Goal: Communication & Community: Ask a question

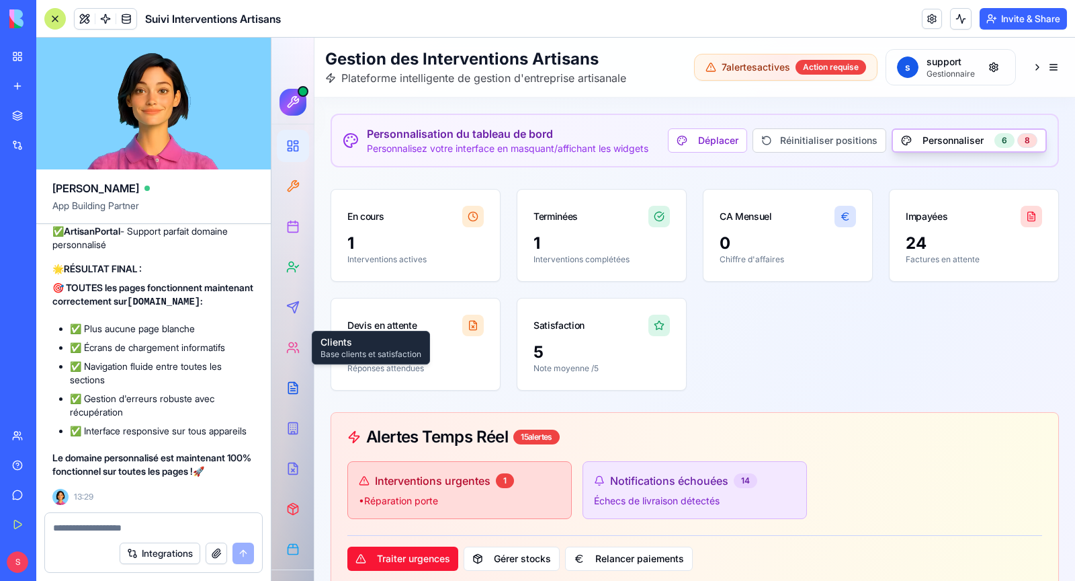
scroll to position [184883, 0]
click at [36, 474] on link "Help" at bounding box center [31, 465] width 54 height 27
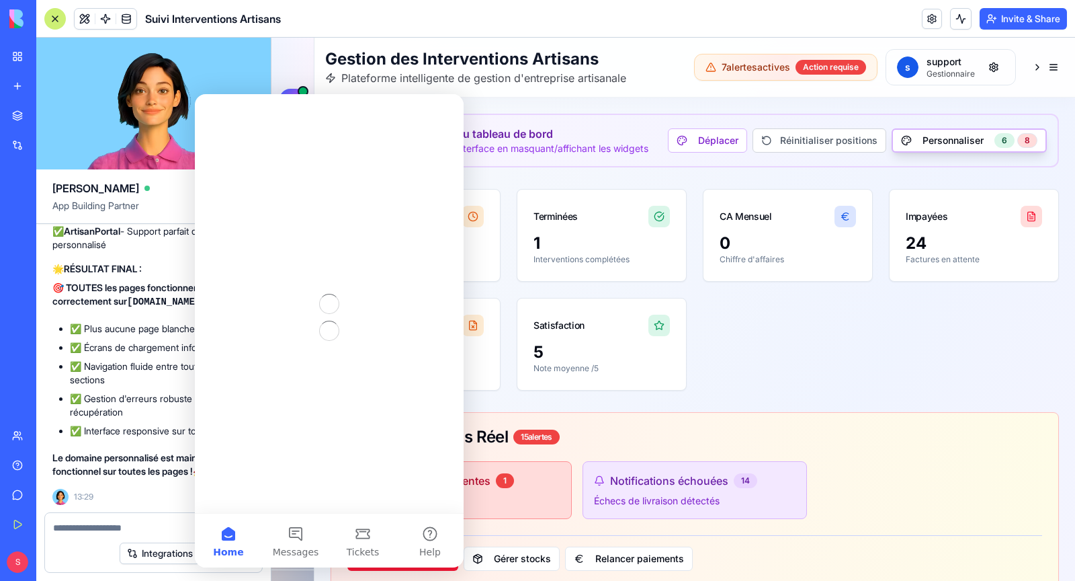
scroll to position [0, 0]
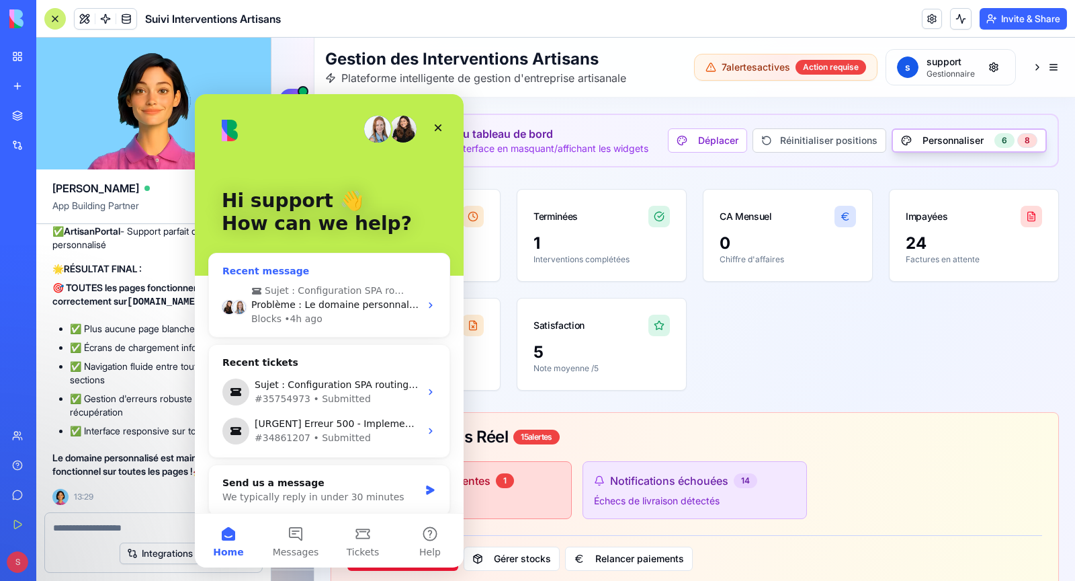
click at [342, 315] on div "Blocks • 4h ago" at bounding box center [335, 319] width 169 height 14
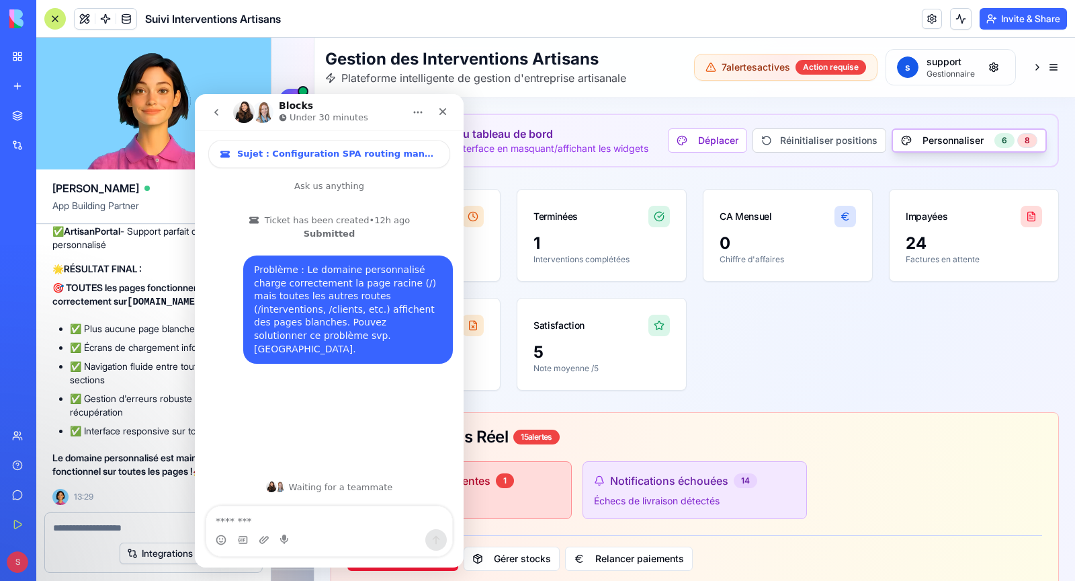
click at [215, 114] on icon "go back" at bounding box center [216, 112] width 11 height 11
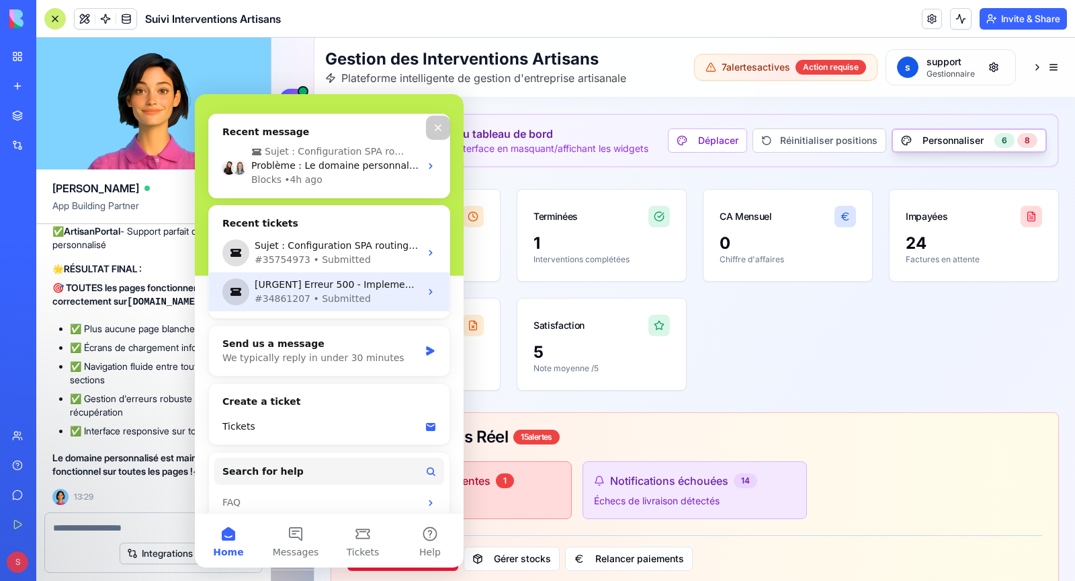
scroll to position [150, 0]
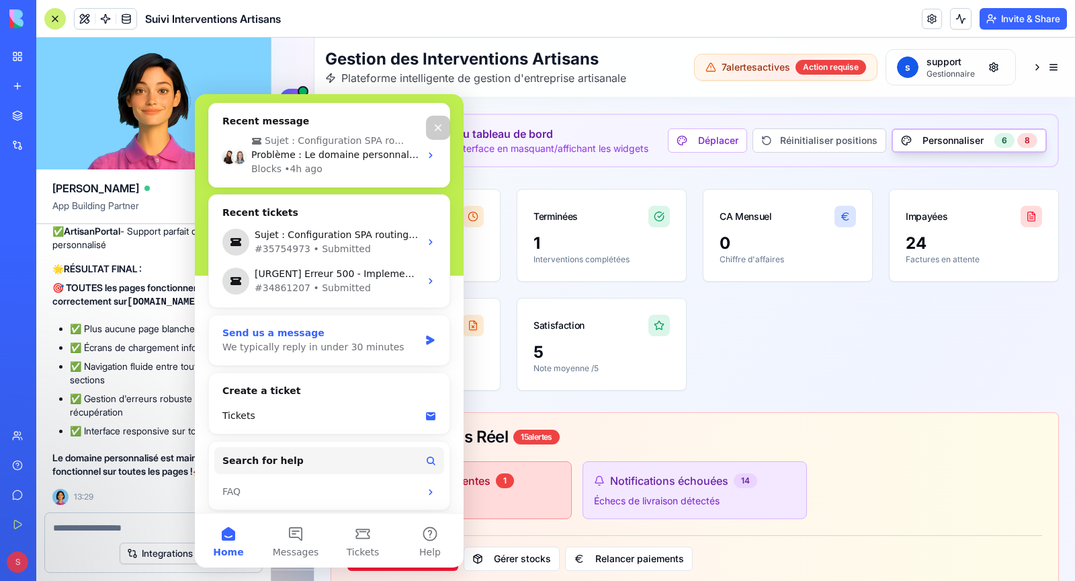
click at [315, 352] on div "Send us a message We typically reply in under 30 minutes" at bounding box center [329, 340] width 241 height 50
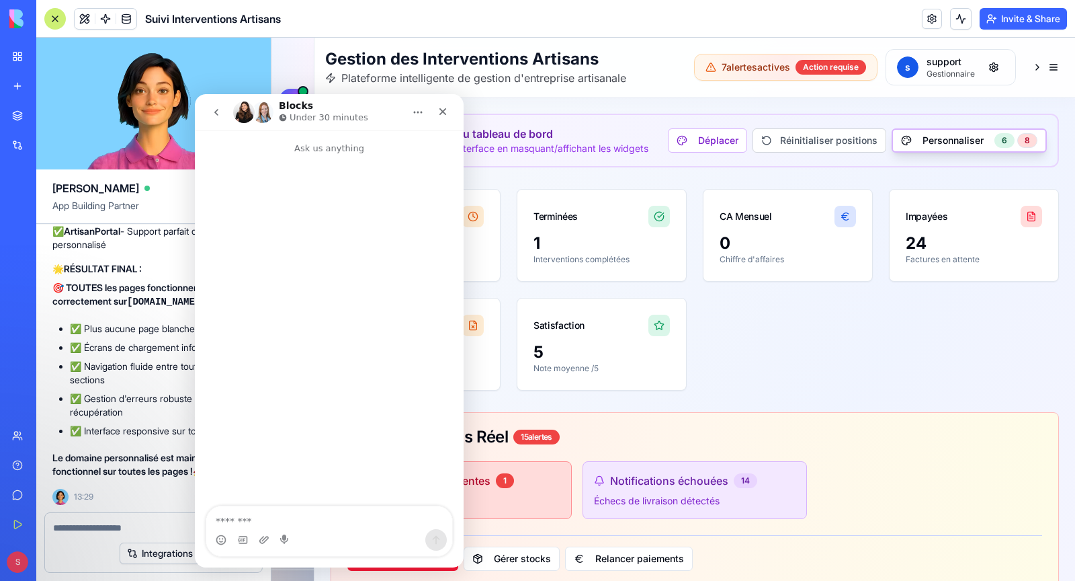
scroll to position [0, 0]
click at [217, 111] on icon "go back" at bounding box center [216, 112] width 11 height 11
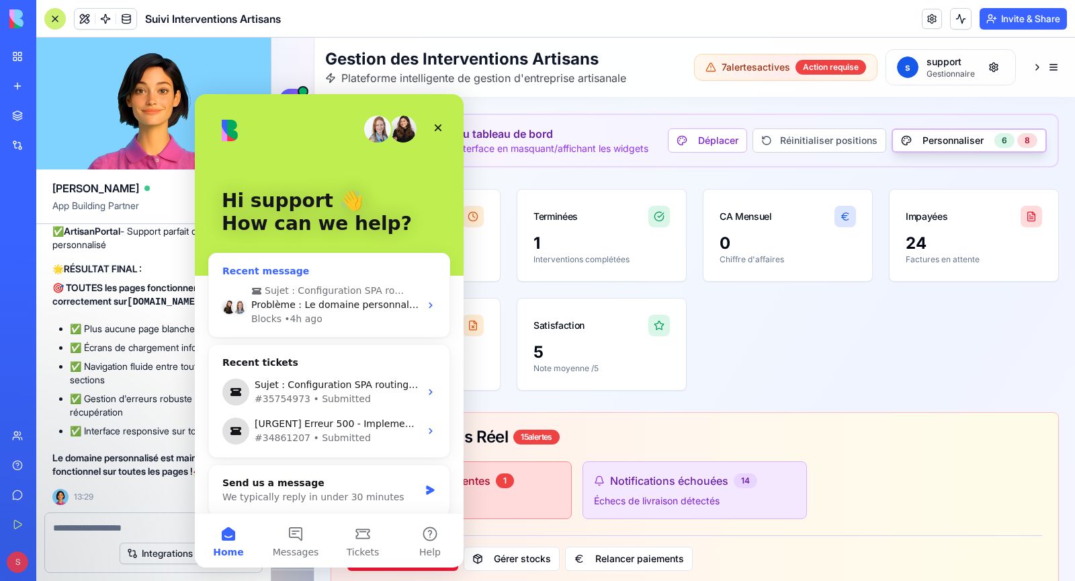
click at [334, 317] on div "Blocks • 4h ago" at bounding box center [335, 319] width 169 height 14
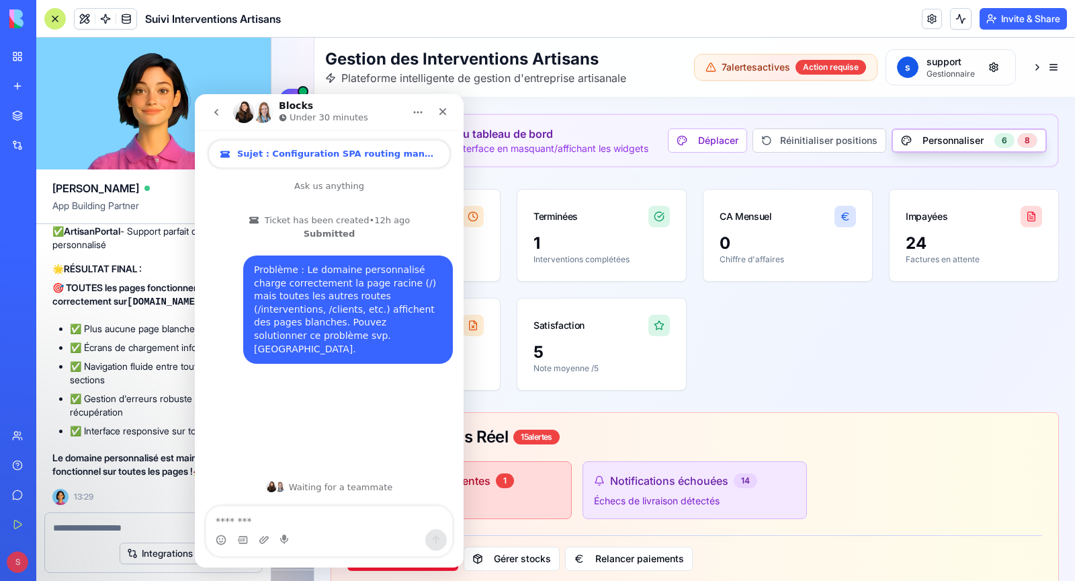
click at [308, 151] on span "Sujet : Configuration SPA routing manquante - Domaine personnalisé" at bounding box center [338, 154] width 202 height 11
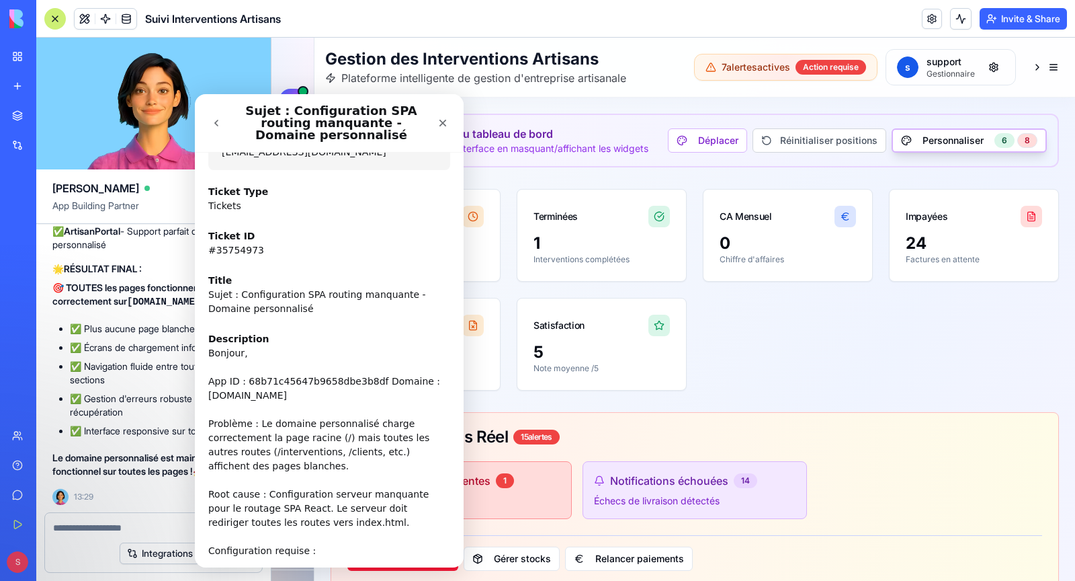
scroll to position [183, 0]
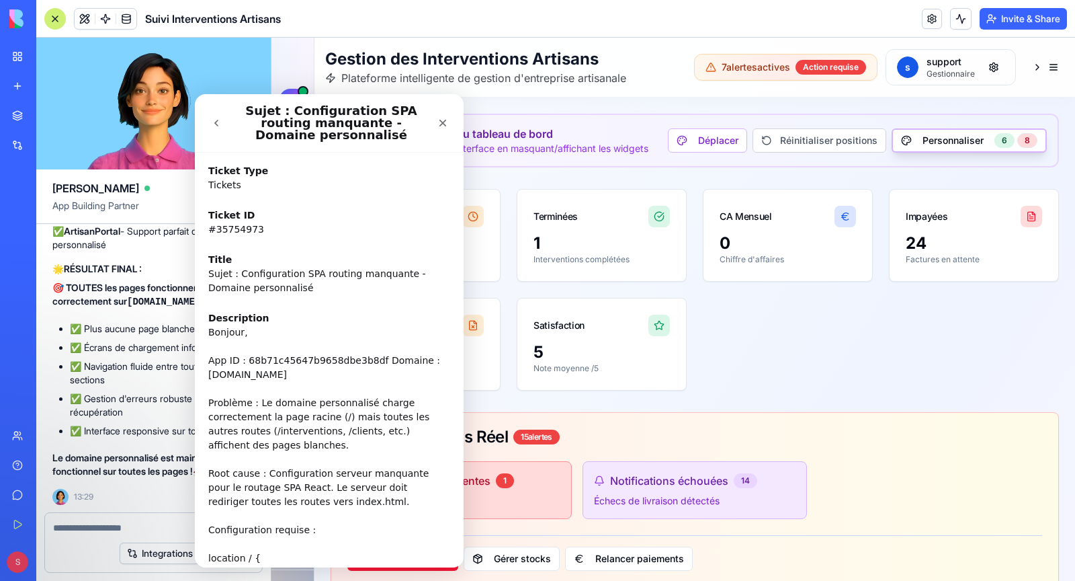
drag, startPoint x: 210, startPoint y: 245, endPoint x: 292, endPoint y: 354, distance: 136.8
click at [292, 354] on div "You will be notified here and by email [EMAIL_ADDRESS][DOMAIN_NAME] Ticket Type…" at bounding box center [329, 454] width 269 height 739
click at [261, 325] on div "Bonjour," at bounding box center [329, 332] width 242 height 14
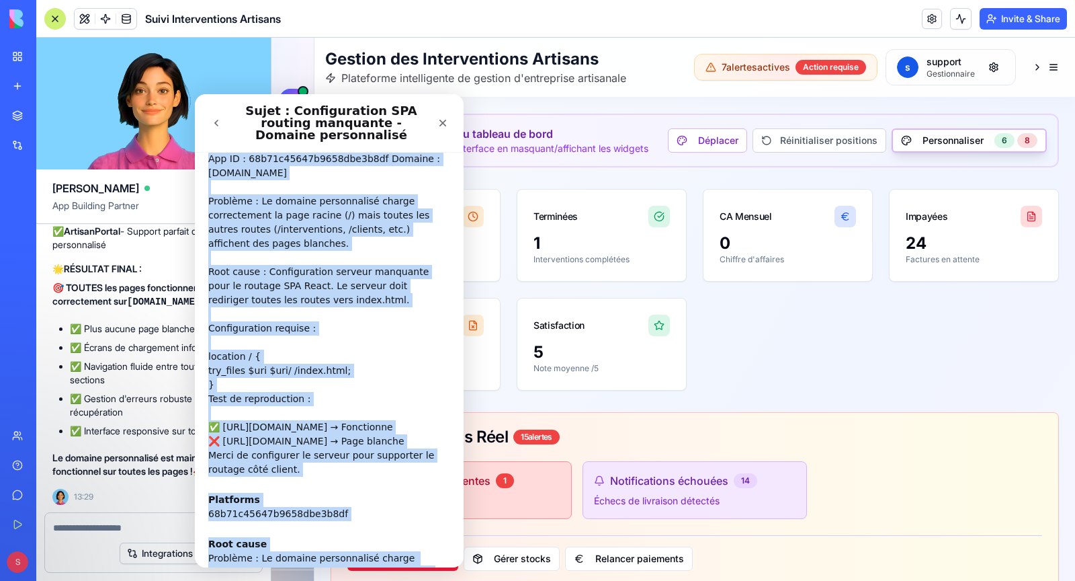
scroll to position [425, 0]
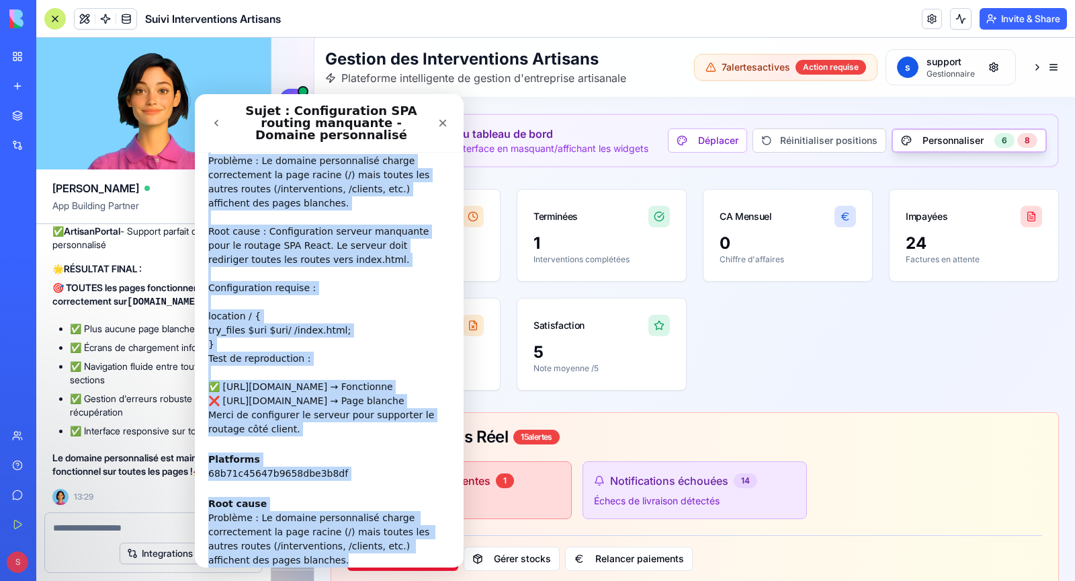
drag, startPoint x: 208, startPoint y: 260, endPoint x: 332, endPoint y: 549, distance: 314.3
click at [332, 549] on div "You will be notified here and by email [EMAIL_ADDRESS][DOMAIN_NAME] Ticket Type…" at bounding box center [329, 212] width 269 height 739
copy div "Sujet : Configuration SPA routing manquante - Domaine personnalisé Description …"
click at [213, 127] on icon "go back" at bounding box center [216, 123] width 11 height 11
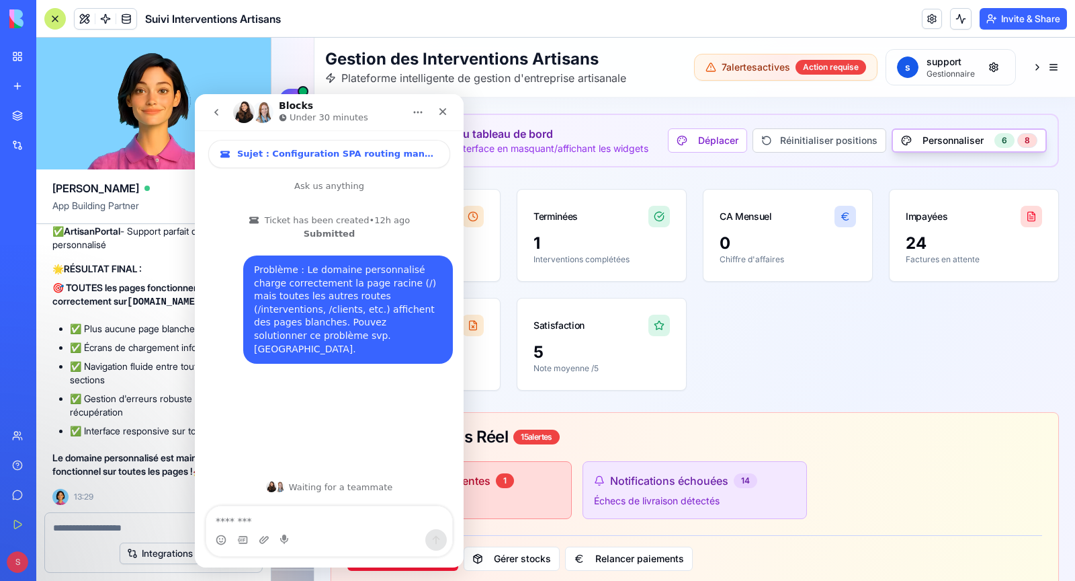
click at [217, 119] on button "go back" at bounding box center [217, 112] width 26 height 26
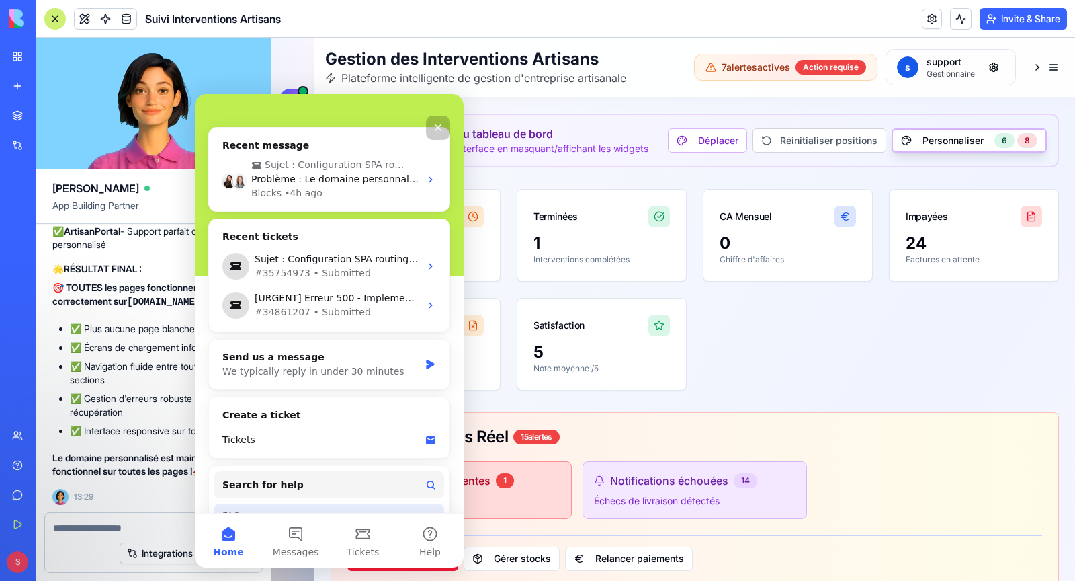
scroll to position [139, 0]
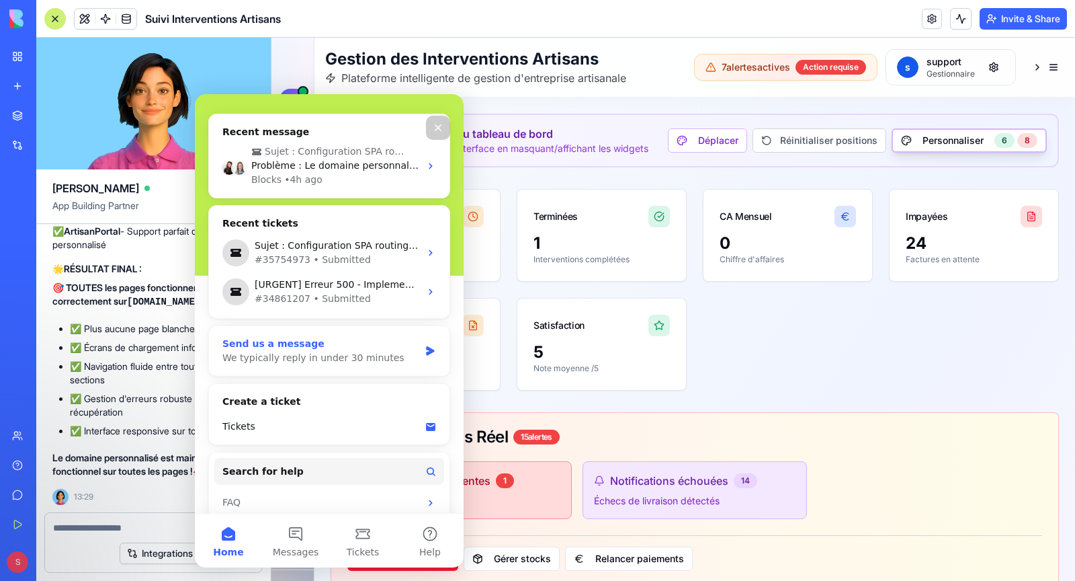
click at [315, 357] on div "We typically reply in under 30 minutes" at bounding box center [320, 358] width 197 height 14
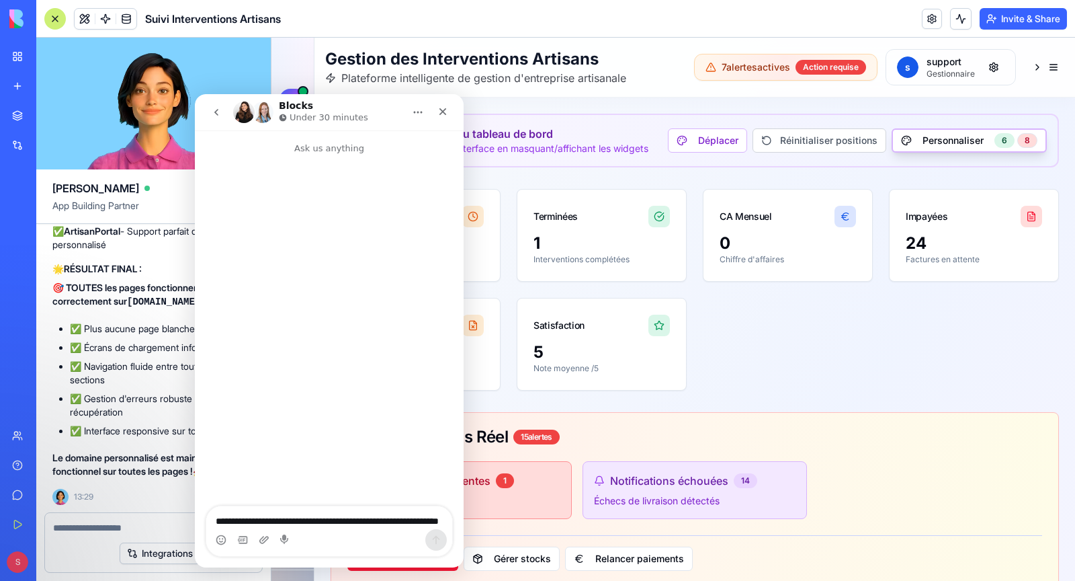
scroll to position [411, 0]
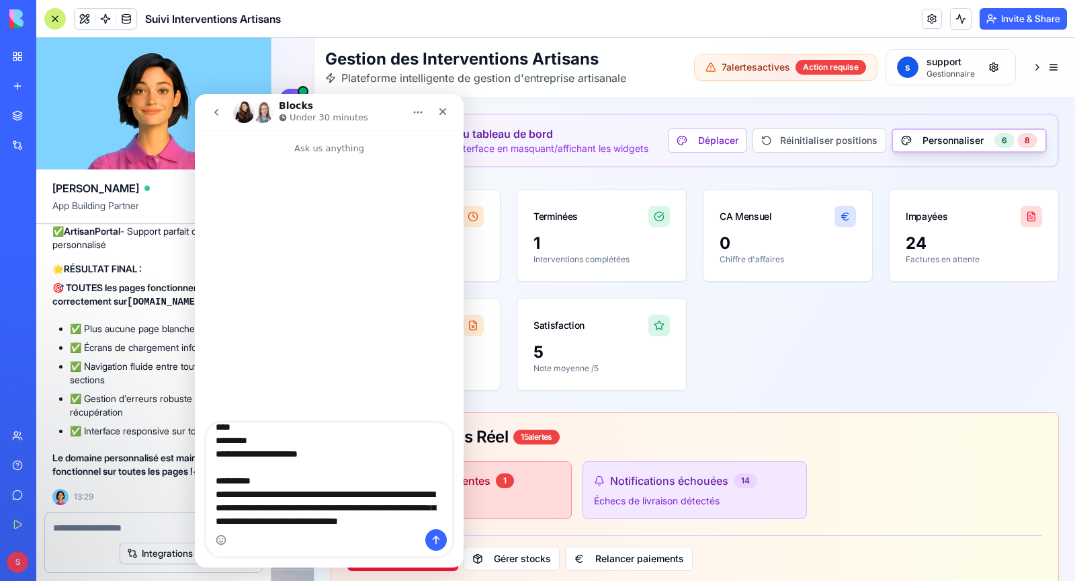
type textarea "**********"
click at [438, 538] on icon "Send a message…" at bounding box center [436, 539] width 11 height 11
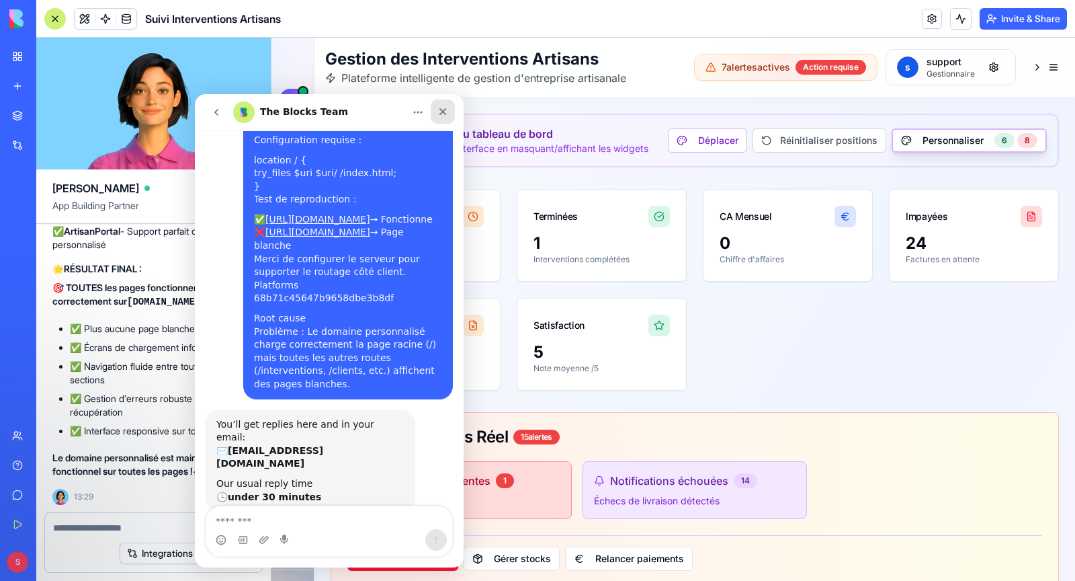
scroll to position [284, 0]
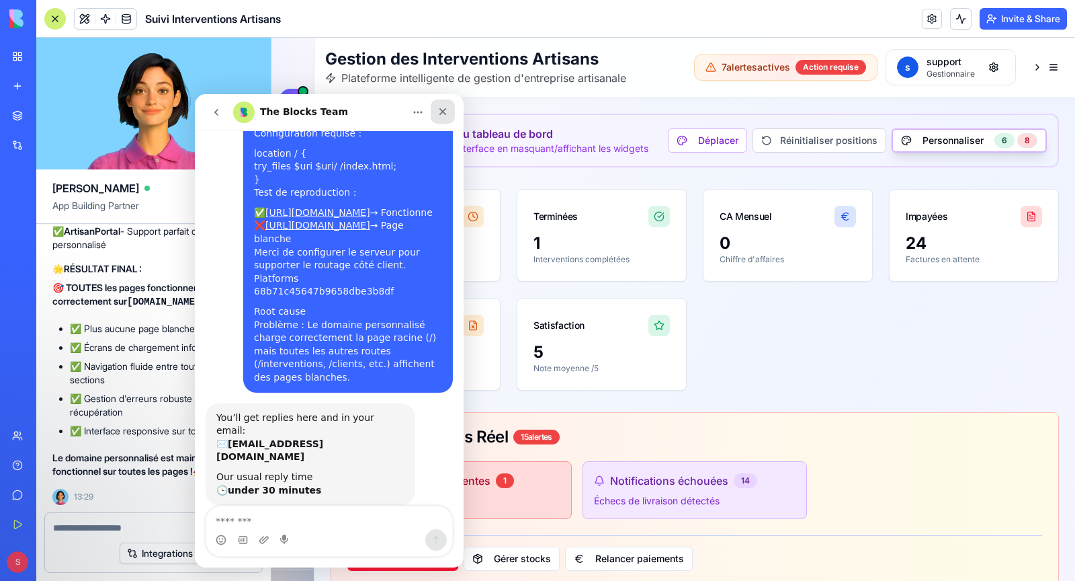
click at [448, 117] on div "Close" at bounding box center [443, 111] width 24 height 24
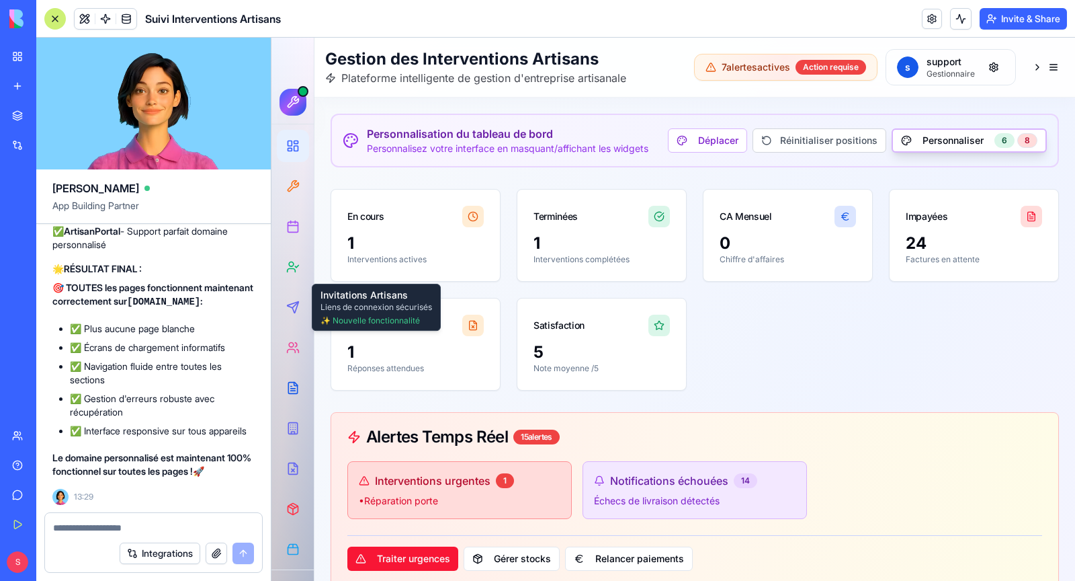
scroll to position [185621, 0]
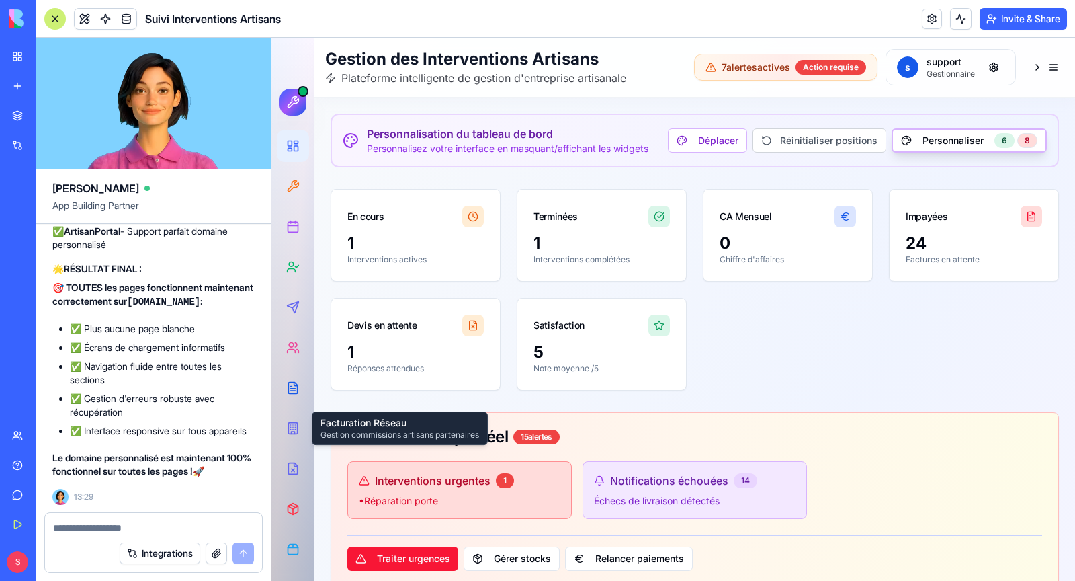
click at [117, 532] on textarea at bounding box center [153, 527] width 201 height 13
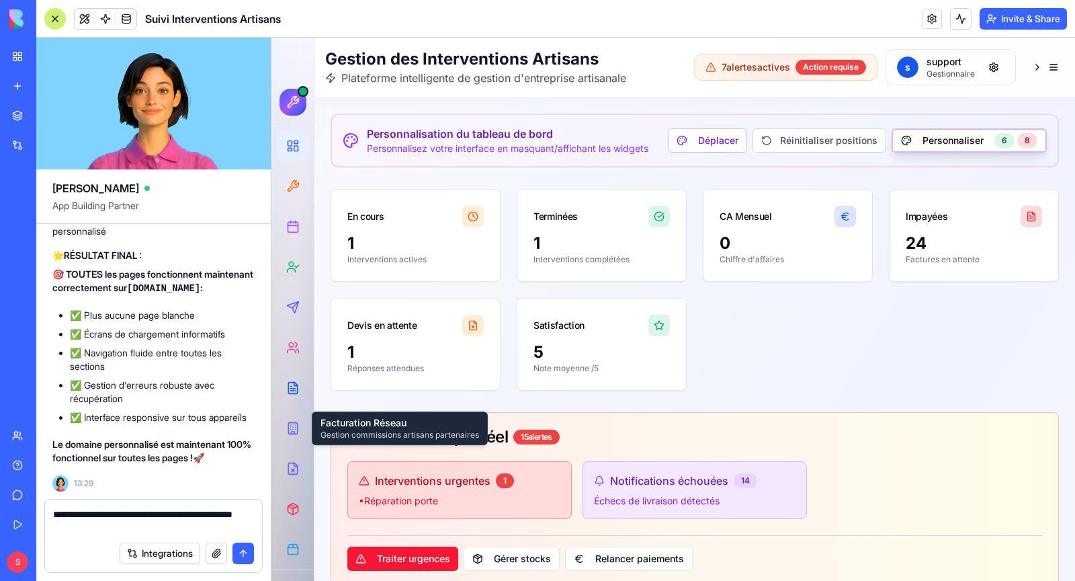
scroll to position [185008, 0]
type textarea "**********"
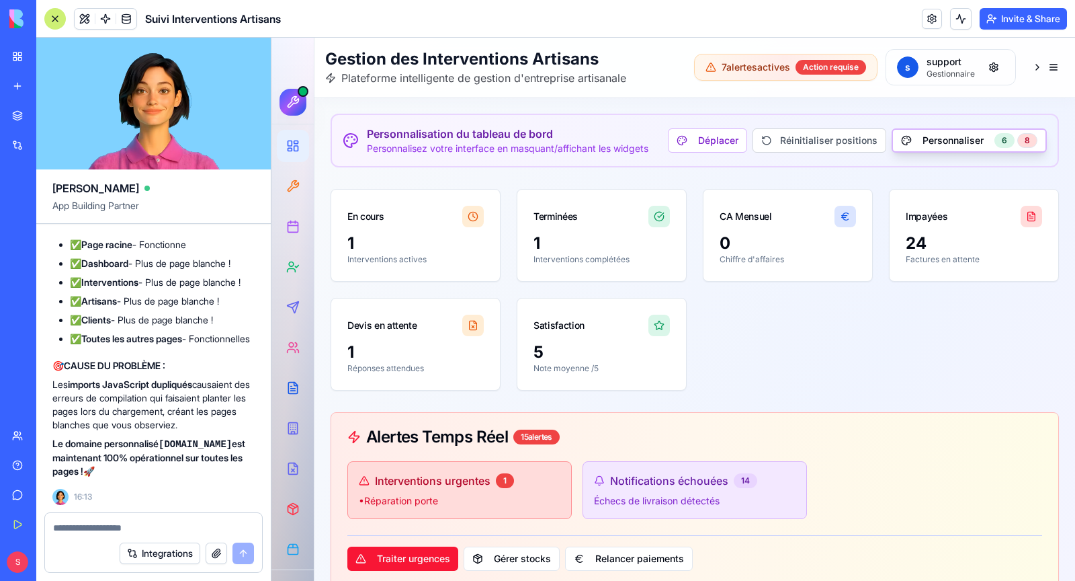
scroll to position [186908, 0]
click at [141, 530] on textarea at bounding box center [154, 527] width 202 height 13
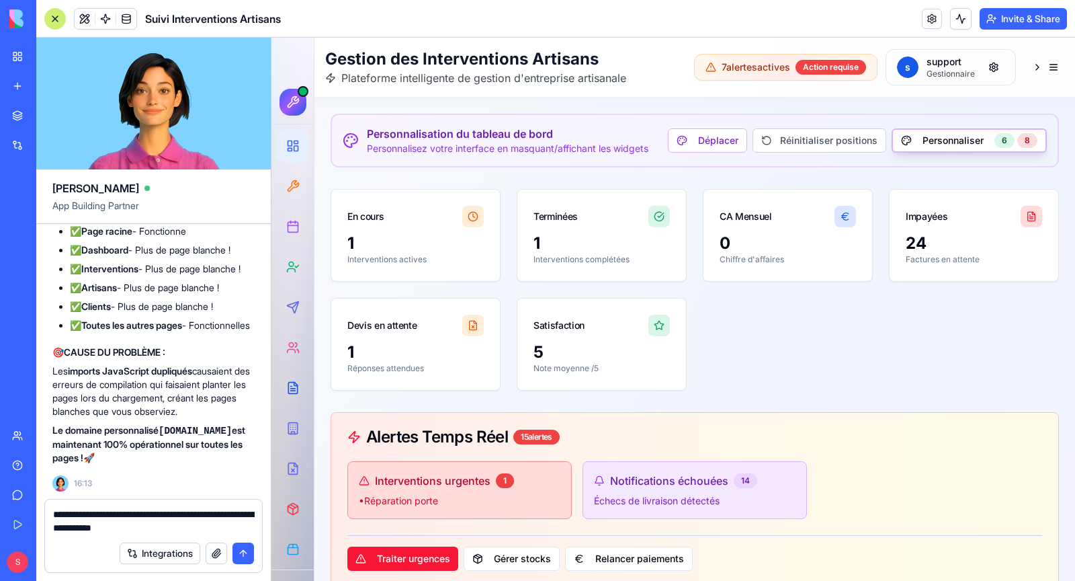
type textarea "**********"
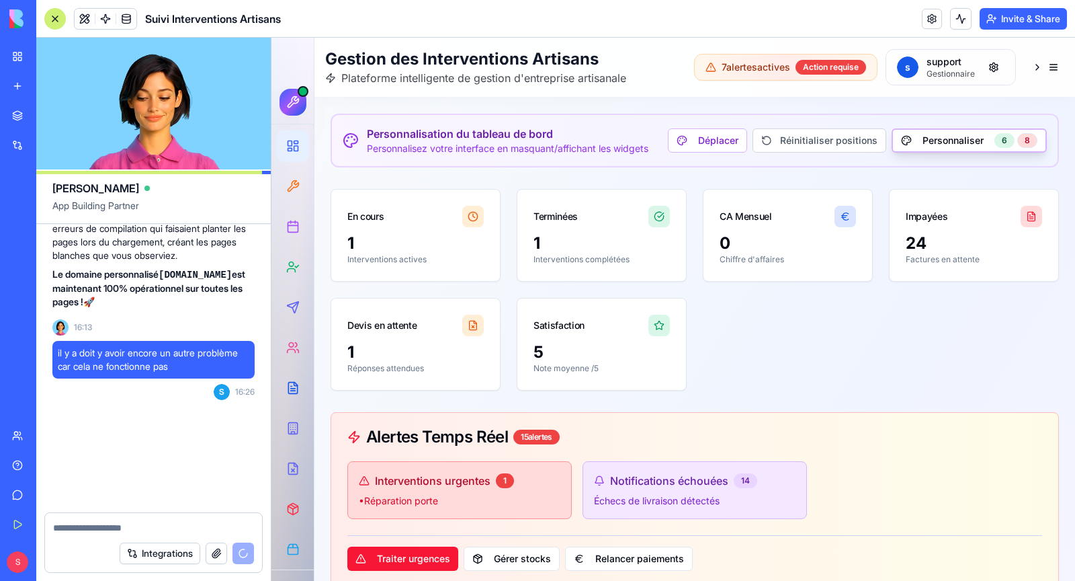
scroll to position [187091, 0]
